Goal: Task Accomplishment & Management: Use online tool/utility

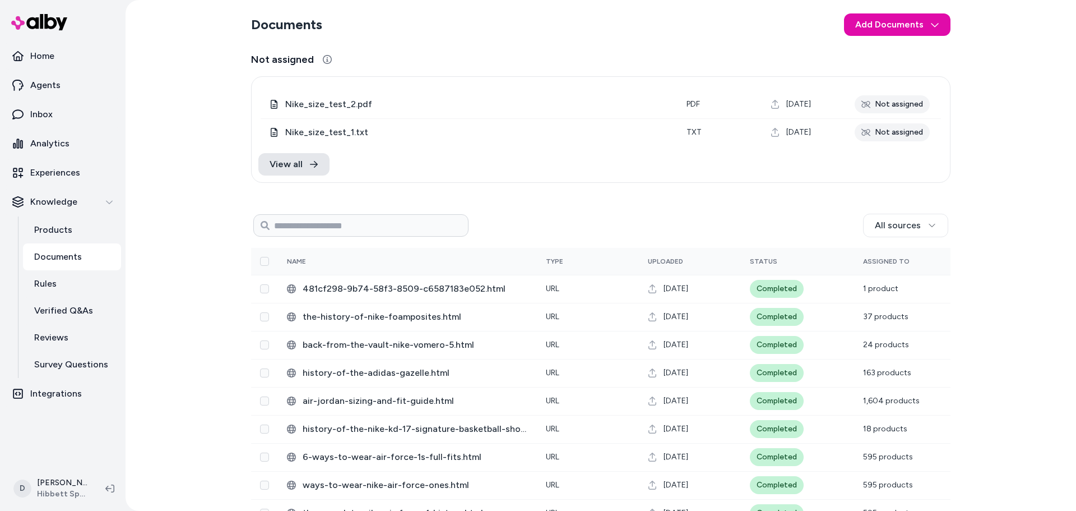
click at [1015, 191] on div "Documents Add Documents Not assigned 0 Selected Edit Nike_size_test_2.pdf pdf […" at bounding box center [601, 255] width 951 height 511
click at [929, 24] on html "Home Agents Inbox Analytics Experiences Knowledge Products Documents Rules Veri…" at bounding box center [538, 255] width 1076 height 511
click at [918, 54] on div "Upload Files" at bounding box center [896, 51] width 98 height 20
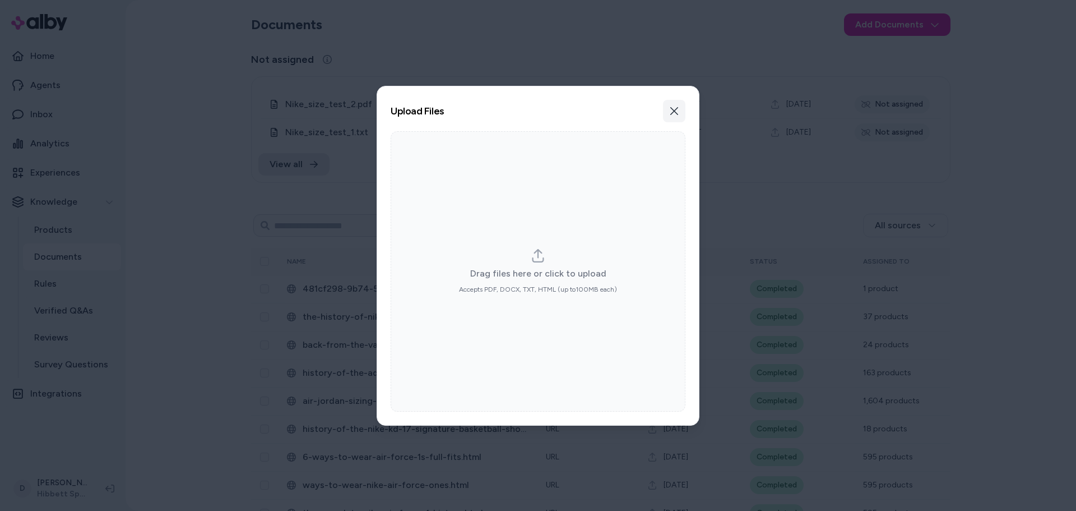
click at [670, 105] on button "Close" at bounding box center [674, 111] width 22 height 22
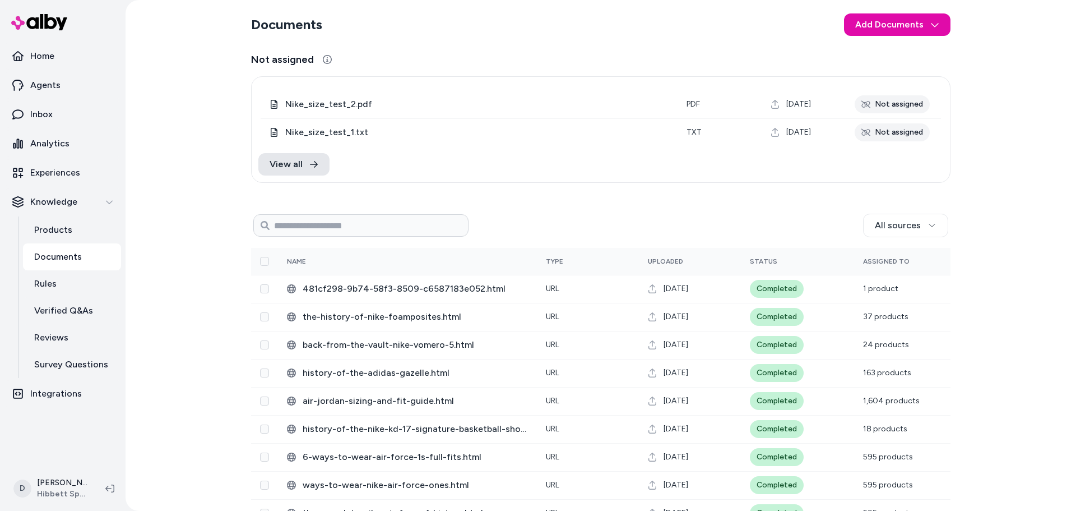
click at [728, 220] on div "All sources" at bounding box center [709, 226] width 480 height 24
click at [211, 322] on div "Documents Add Documents Not assigned 0 Selected Edit Nike_size_test_2.pdf pdf […" at bounding box center [601, 255] width 951 height 511
drag, startPoint x: 987, startPoint y: 171, endPoint x: 962, endPoint y: 198, distance: 36.5
click at [986, 171] on div "Documents Add Documents Not assigned 0 Selected Edit Nike_size_test_2.pdf pdf A…" at bounding box center [601, 255] width 951 height 511
click at [605, 218] on div "All sources" at bounding box center [709, 226] width 480 height 24
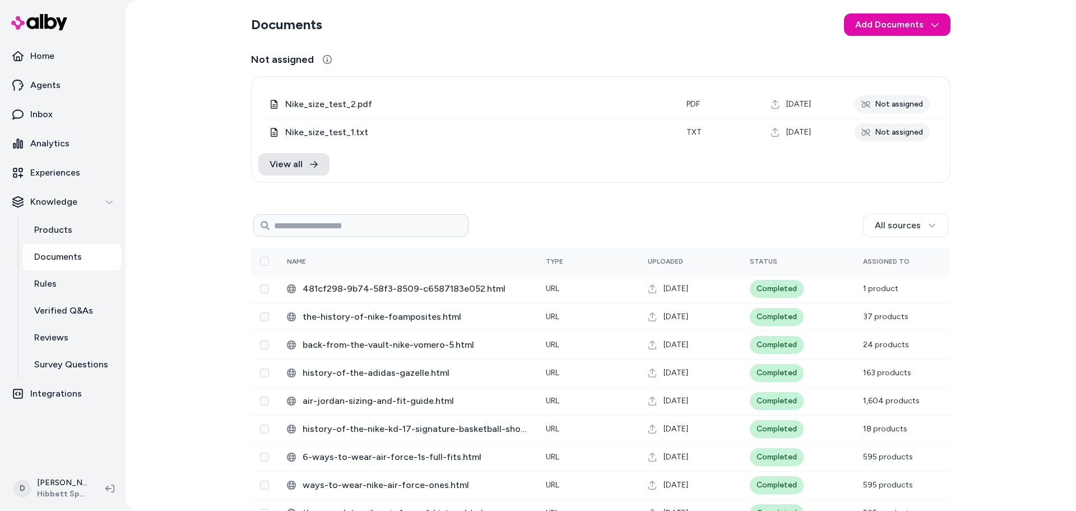
click at [870, 229] on html "Home Agents Inbox Analytics Experiences Knowledge Products Documents Rules Veri…" at bounding box center [538, 255] width 1076 height 511
click at [1021, 216] on html "Home Agents Inbox Analytics Experiences Knowledge Products Documents Rules Veri…" at bounding box center [538, 255] width 1076 height 511
drag, startPoint x: 175, startPoint y: 140, endPoint x: 72, endPoint y: 11, distance: 165.0
click at [175, 140] on div "Documents Add Documents Not assigned 0 Selected Edit Nike_size_test_2.pdf pdf […" at bounding box center [601, 255] width 951 height 511
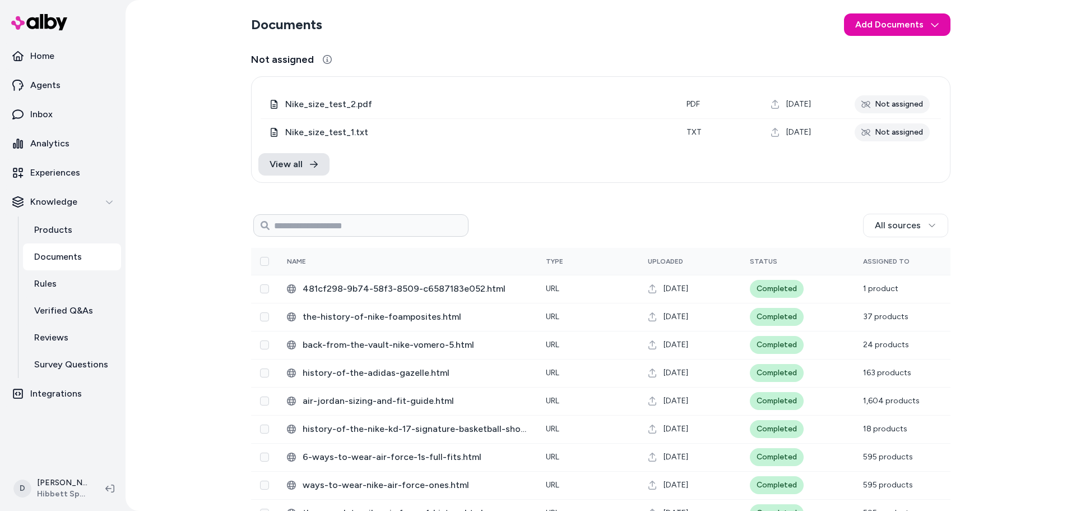
click at [172, 91] on div "Documents Add Documents Not assigned 0 Selected Edit Nike_size_test_2.pdf pdf […" at bounding box center [601, 255] width 951 height 511
click at [627, 57] on h3 "Not assigned" at bounding box center [601, 60] width 700 height 16
